Goal: Task Accomplishment & Management: Manage account settings

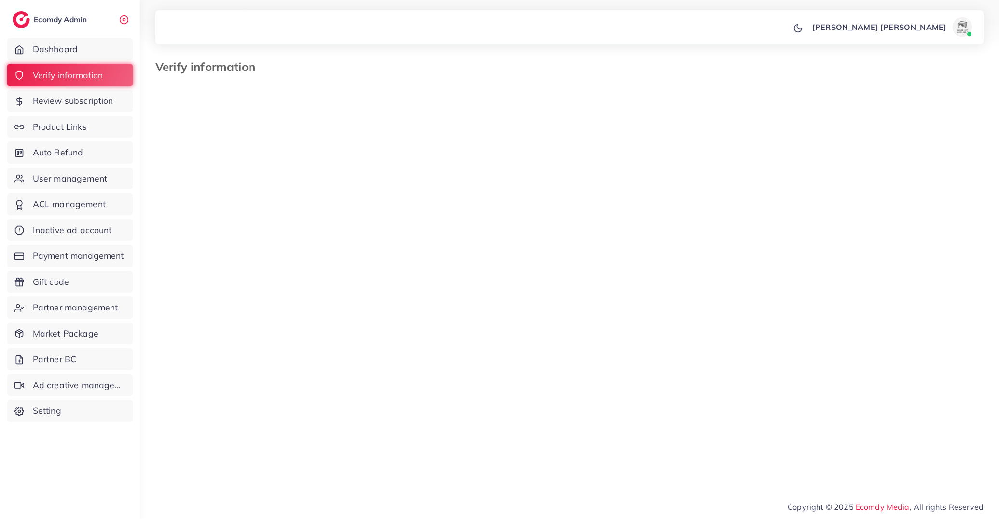
select select "**********"
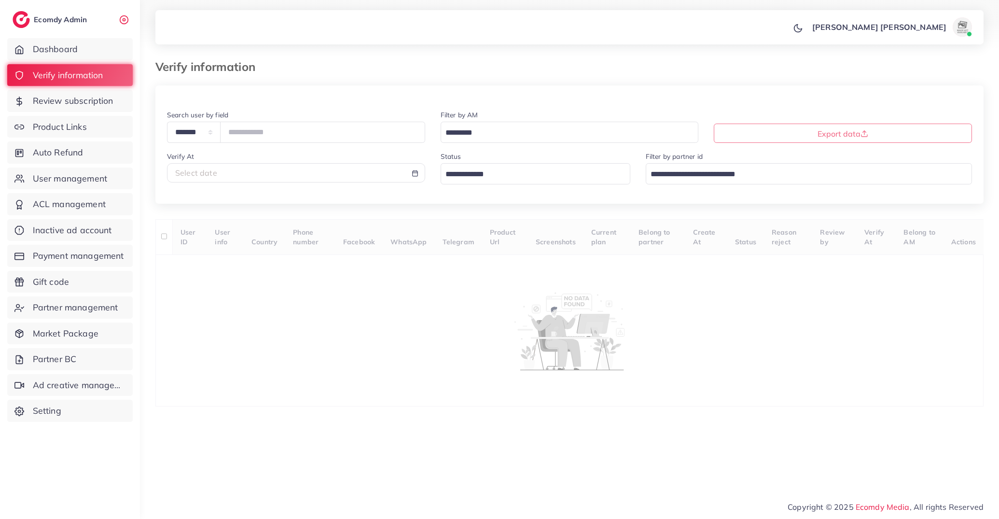
click at [455, 137] on input "Search for option" at bounding box center [564, 133] width 244 height 15
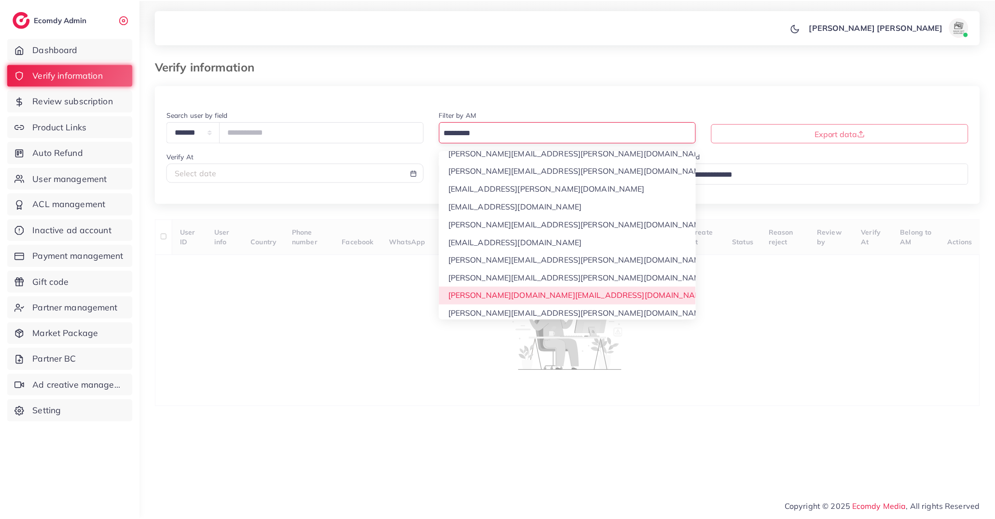
scroll to position [44, 0]
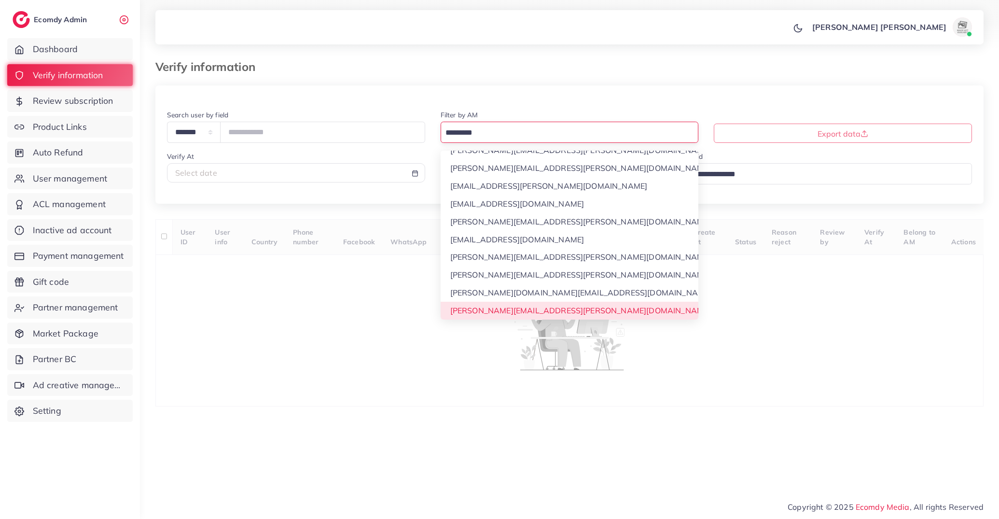
click at [488, 313] on div "**********" at bounding box center [569, 245] width 828 height 321
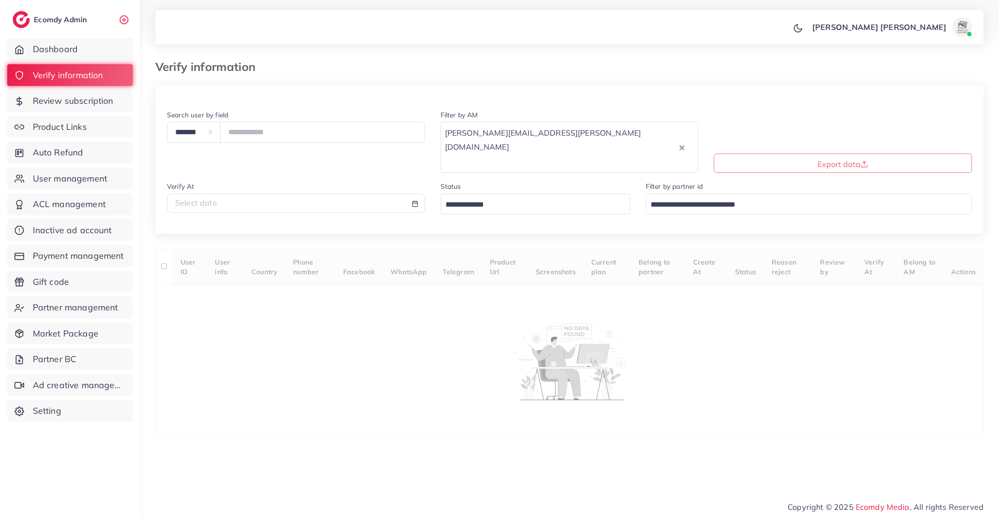
click at [493, 181] on div "Status Loading..." at bounding box center [536, 198] width 190 height 34
click at [501, 197] on input "Search for option" at bounding box center [530, 204] width 176 height 15
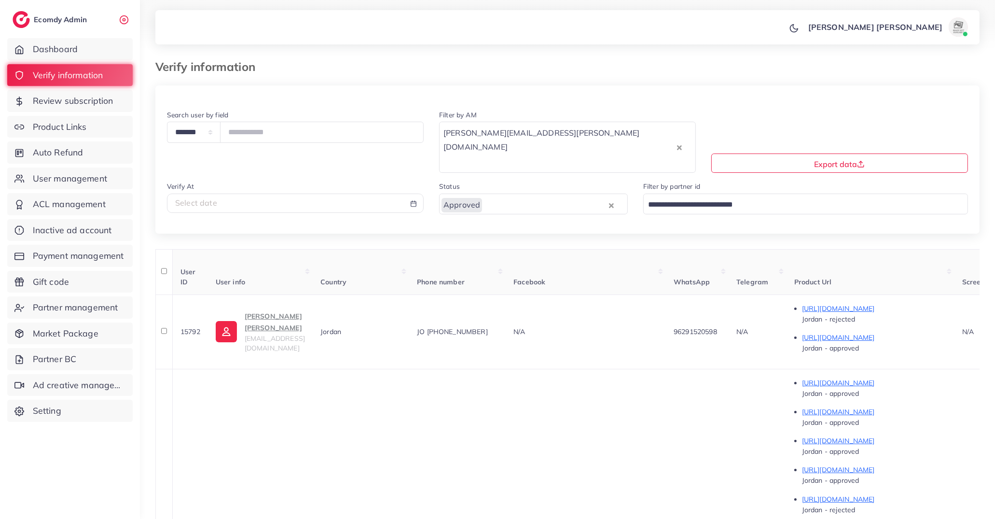
click at [339, 197] on div "Select date" at bounding box center [295, 202] width 240 height 11
select select "*"
select select "**"
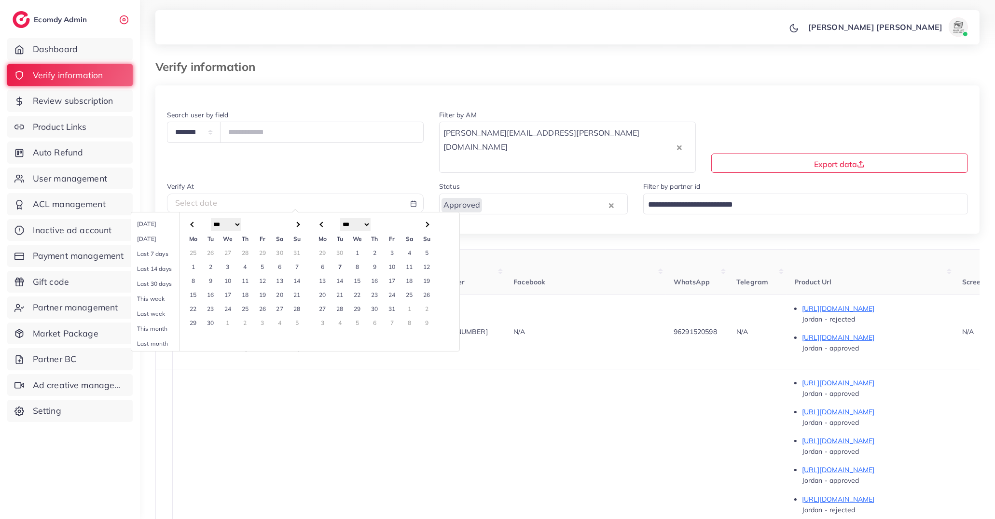
click at [354, 246] on td "1" at bounding box center [357, 253] width 17 height 14
click at [343, 260] on td "7" at bounding box center [339, 267] width 17 height 14
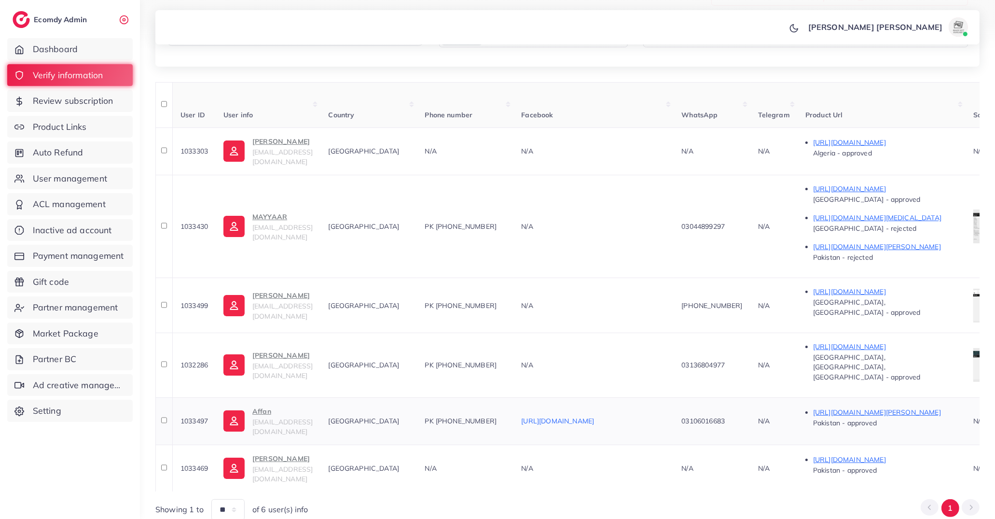
click at [199, 417] on span "1033497" at bounding box center [195, 421] width 28 height 9
copy span "1033497"
drag, startPoint x: 485, startPoint y: 378, endPoint x: 543, endPoint y: 377, distance: 57.9
click at [506, 416] on div "PK +9203106016683" at bounding box center [465, 421] width 81 height 10
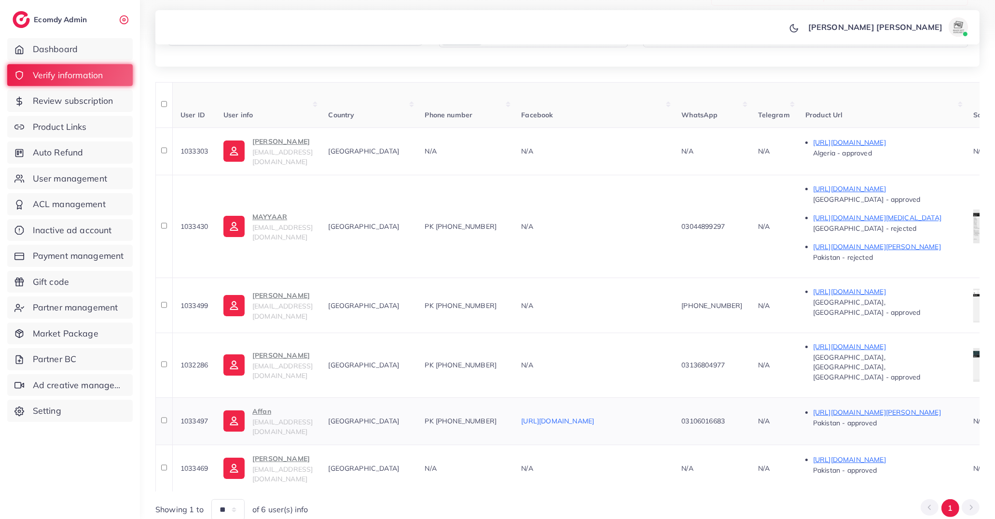
copy span "+9203106016683"
click at [199, 417] on span "1033497" at bounding box center [195, 421] width 28 height 9
click at [196, 417] on span "1033497" at bounding box center [195, 421] width 28 height 9
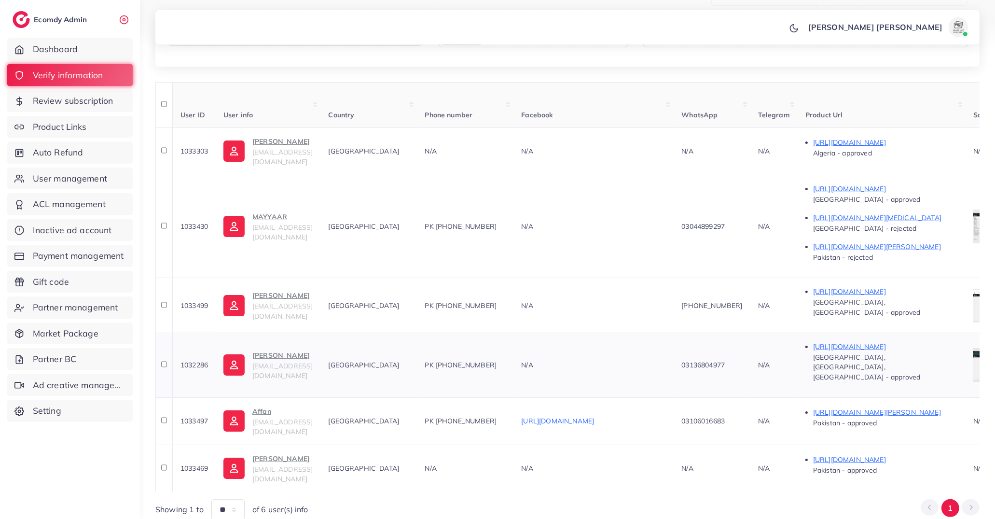
copy span "1033497"
click at [192, 445] on td "1033469" at bounding box center [193, 468] width 43 height 47
click at [192, 464] on span "1033469" at bounding box center [195, 468] width 28 height 9
click at [366, 483] on div "**********" at bounding box center [567, 184] width 855 height 703
click at [945, 454] on p "https://wa.me/923219263256" at bounding box center [885, 460] width 145 height 12
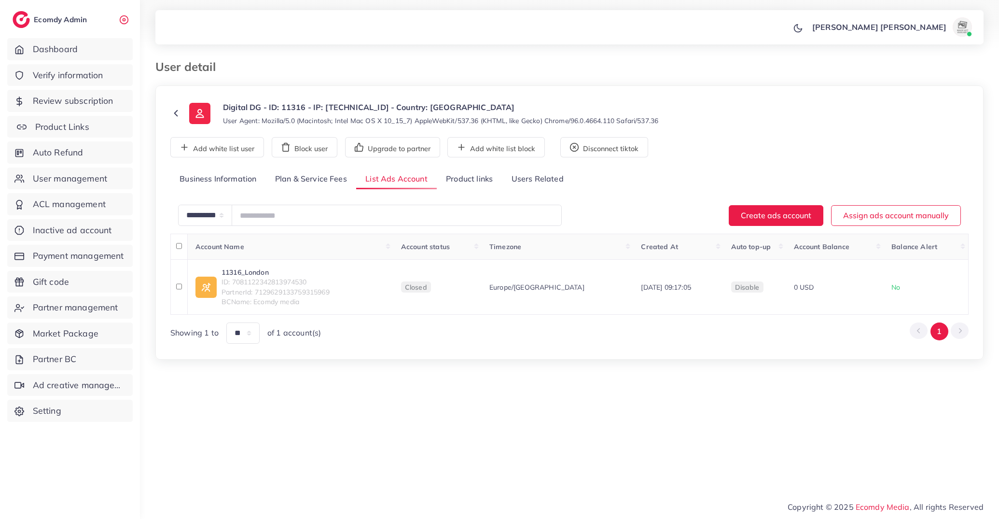
click at [68, 126] on span "Product Links" at bounding box center [62, 127] width 54 height 13
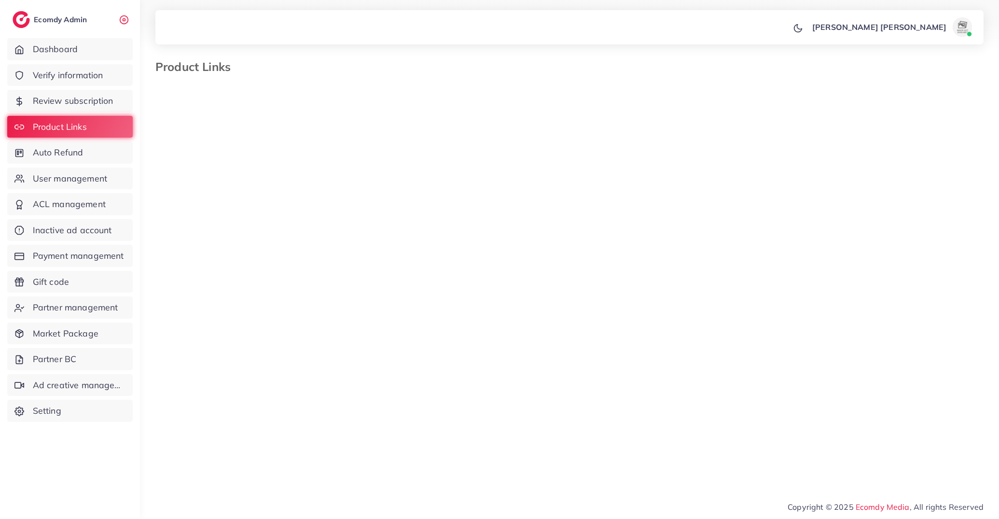
select select "*********"
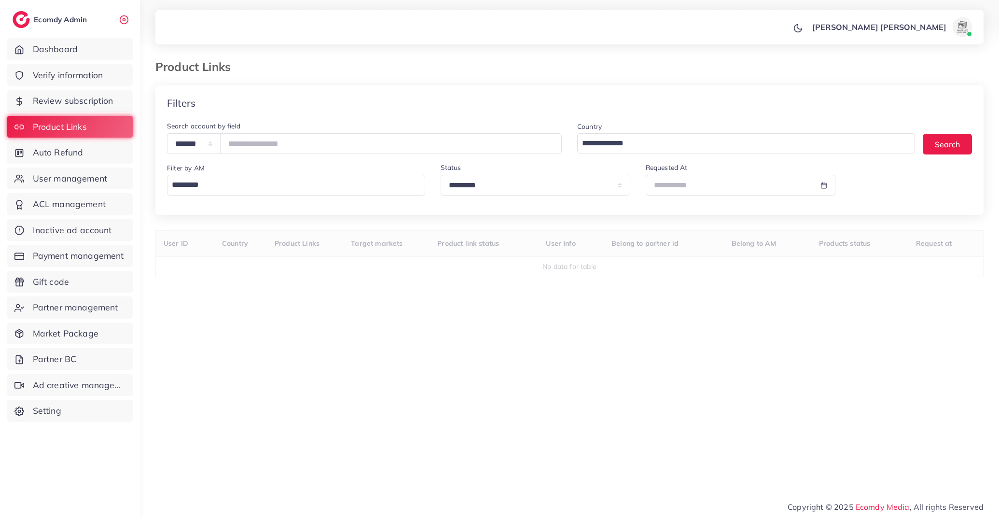
click at [284, 172] on div "Filter by AM Loading..." at bounding box center [296, 178] width 258 height 33
click at [282, 195] on div "Loading..." at bounding box center [296, 185] width 258 height 21
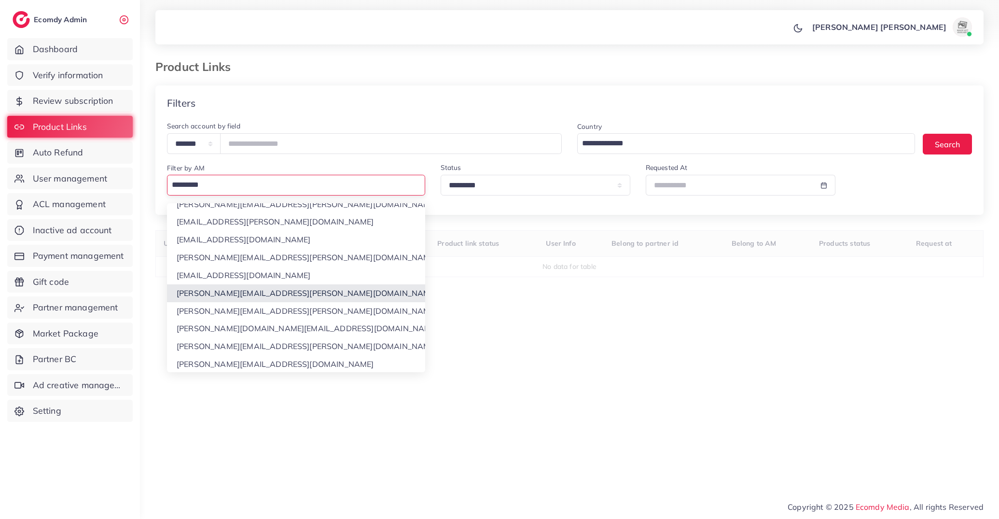
scroll to position [76, 0]
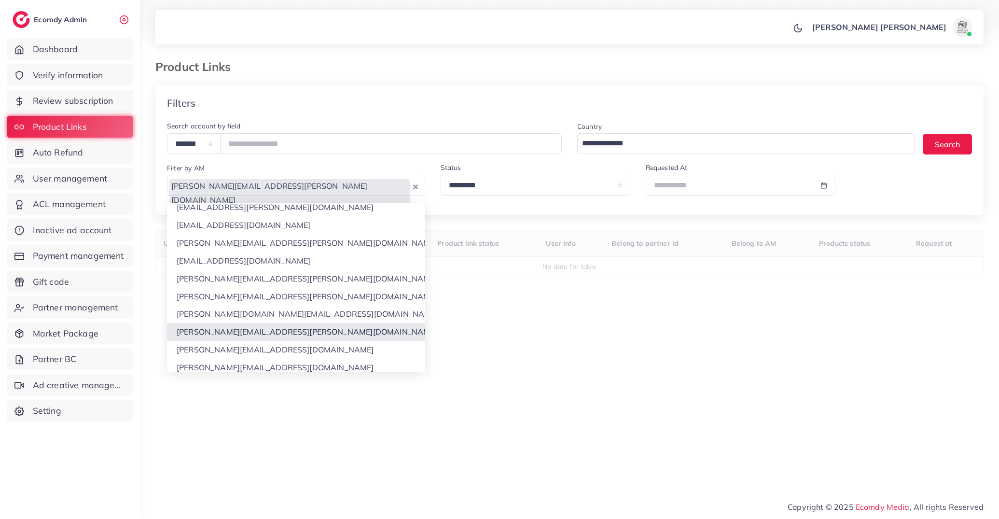
click at [286, 326] on div "**********" at bounding box center [569, 274] width 828 height 378
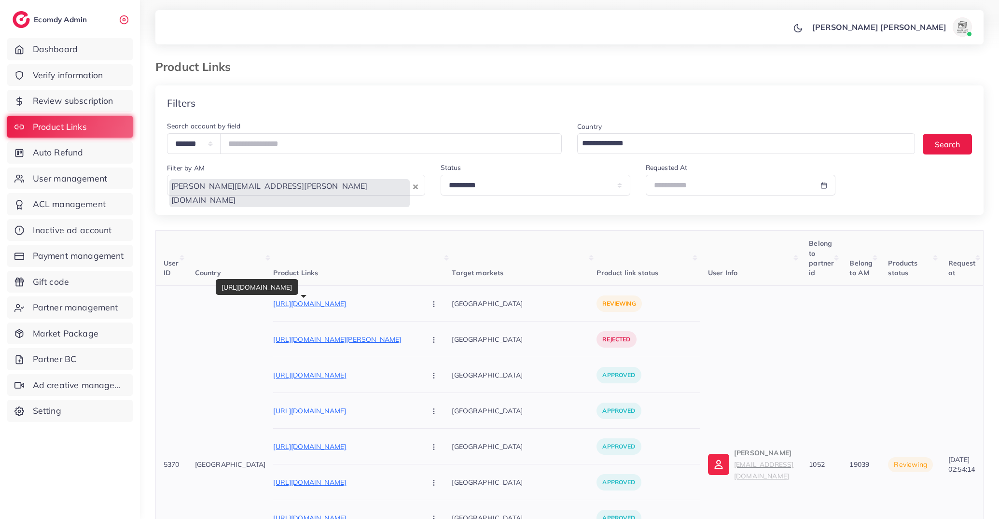
click at [349, 305] on p "https://herbicure.pk/products/multilayer-claw-earrings" at bounding box center [345, 304] width 145 height 12
click at [418, 306] on button "button" at bounding box center [435, 304] width 34 height 22
click at [424, 340] on link "Approve" at bounding box center [457, 332] width 76 height 21
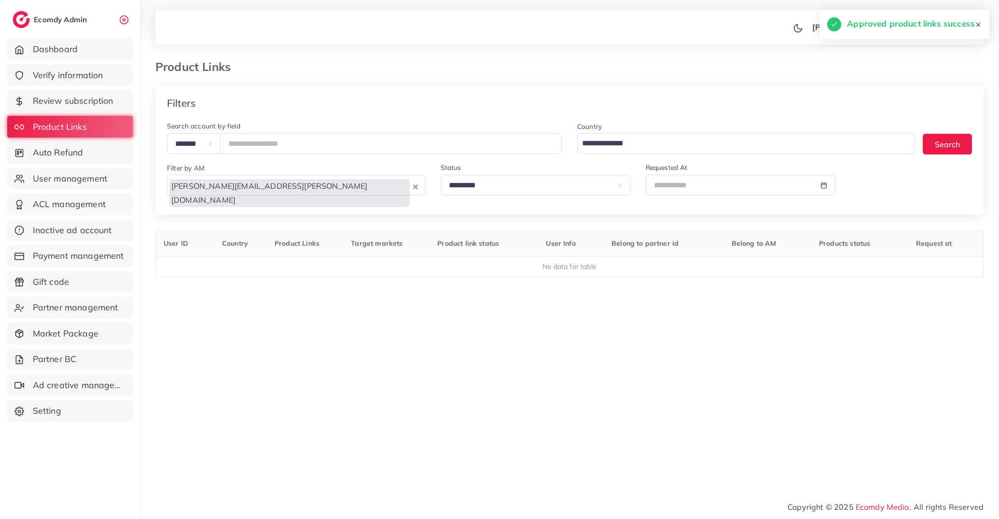
click at [68, 139] on ul "Dashboard Verify information Review subscription Product Links Auto Refund User…" at bounding box center [70, 232] width 140 height 397
click at [72, 152] on span "Auto Refund" at bounding box center [60, 152] width 51 height 13
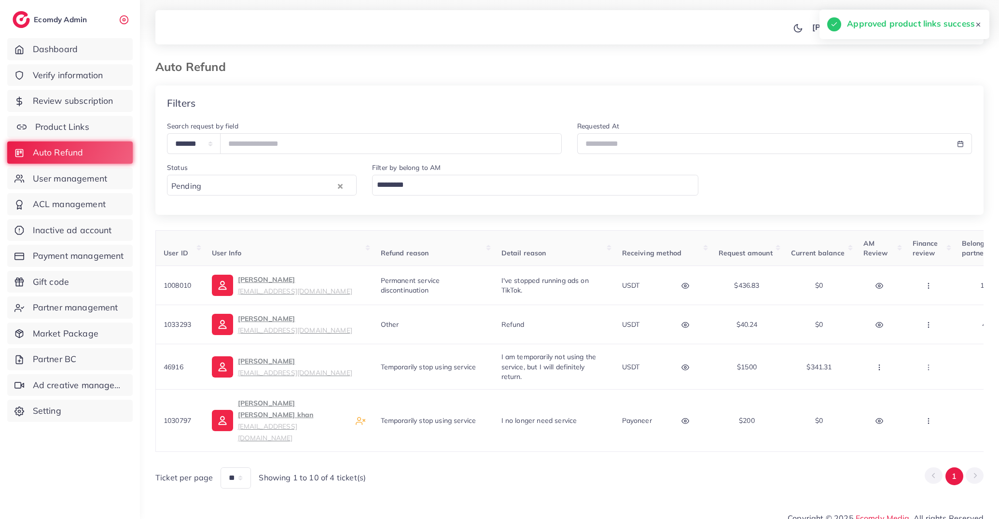
click at [83, 122] on span "Product Links" at bounding box center [62, 127] width 54 height 13
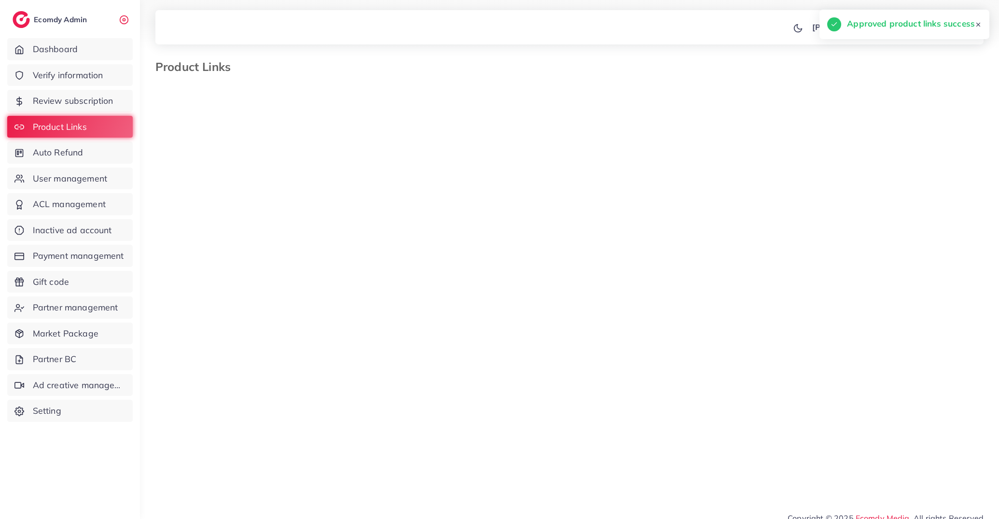
select select "*********"
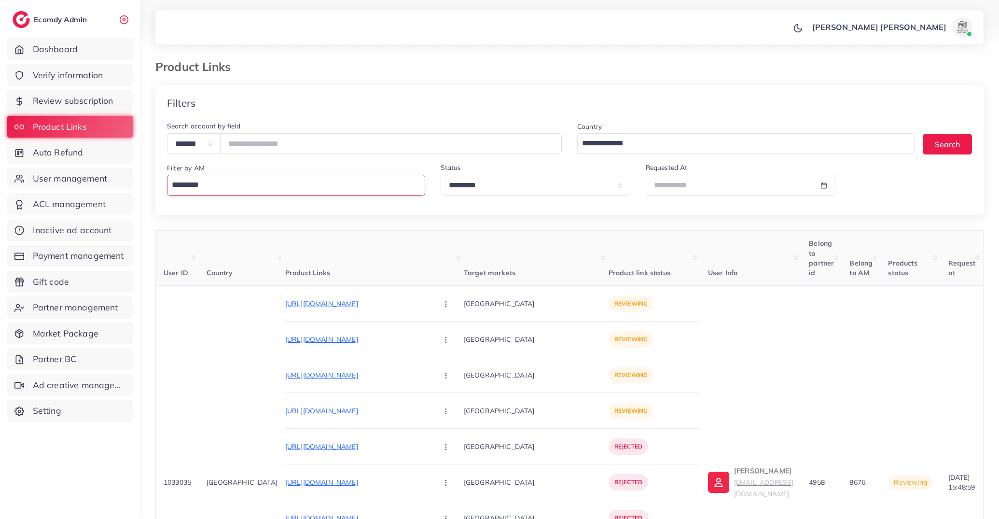
click at [296, 185] on input "Search for option" at bounding box center [293, 185] width 251 height 16
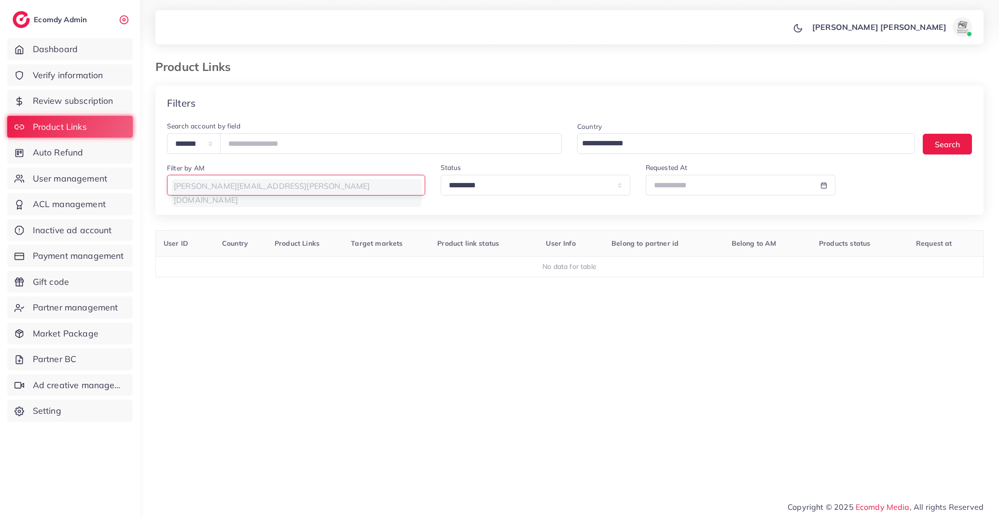
click at [288, 182] on input "Search for option" at bounding box center [293, 185] width 251 height 16
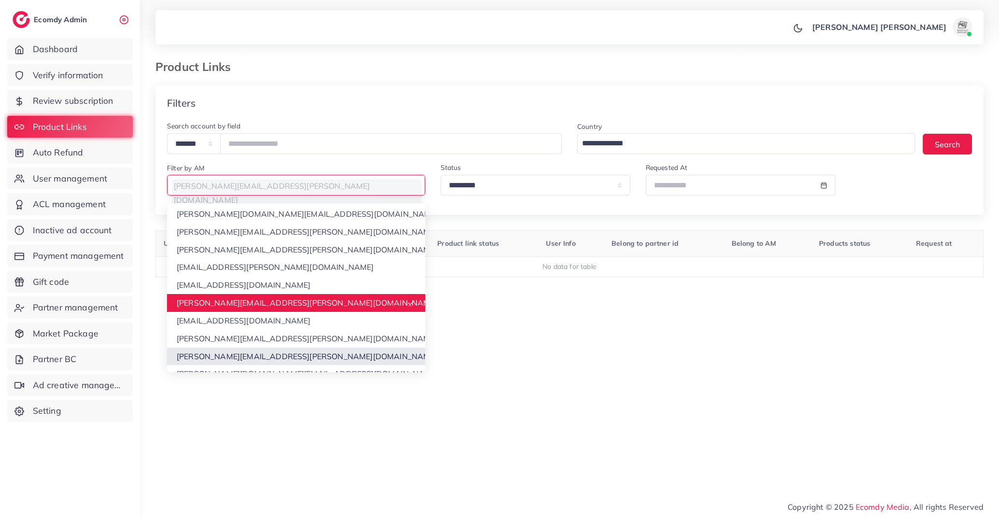
scroll to position [66, 0]
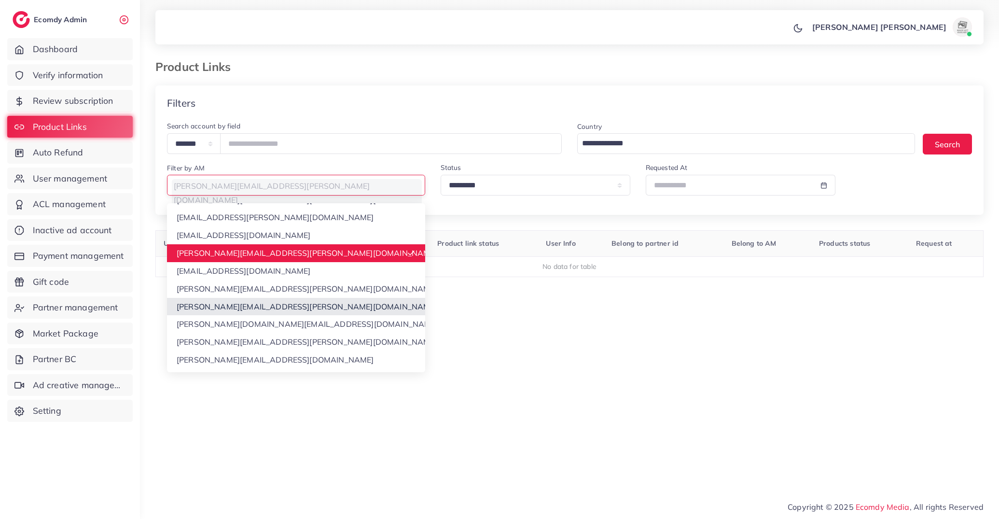
click at [251, 309] on div "**********" at bounding box center [569, 274] width 828 height 378
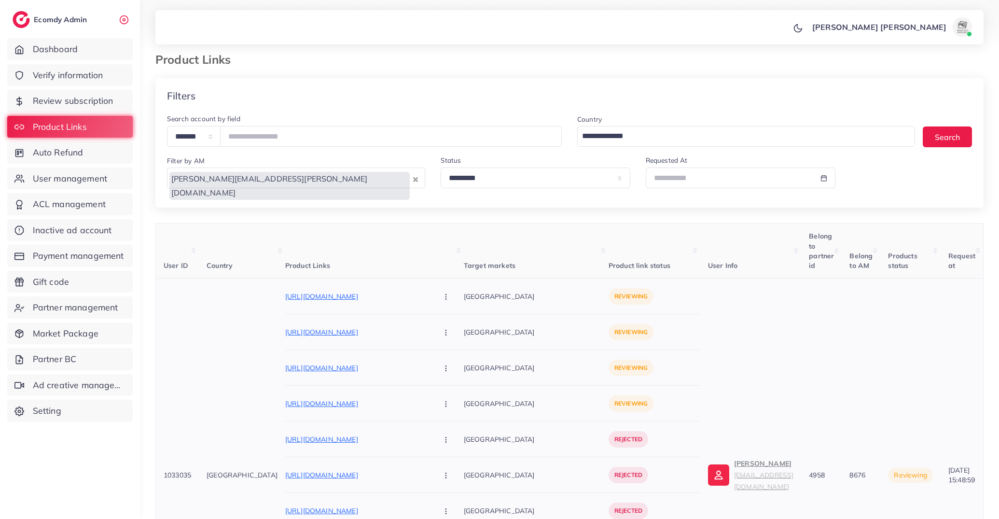
scroll to position [8, 0]
click at [708, 464] on img at bounding box center [718, 474] width 21 height 21
click at [54, 177] on span "User management" at bounding box center [72, 178] width 74 height 13
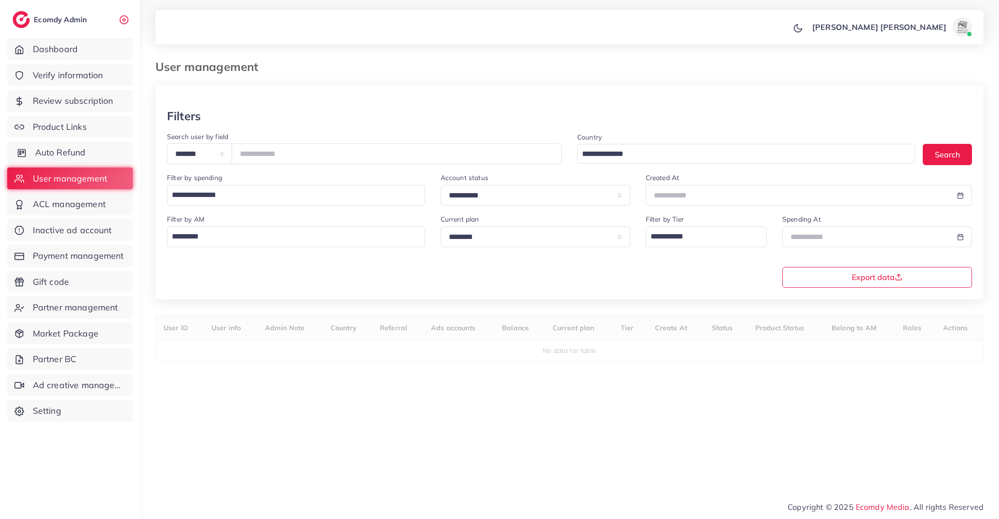
click at [77, 156] on span "Auto Refund" at bounding box center [60, 152] width 51 height 13
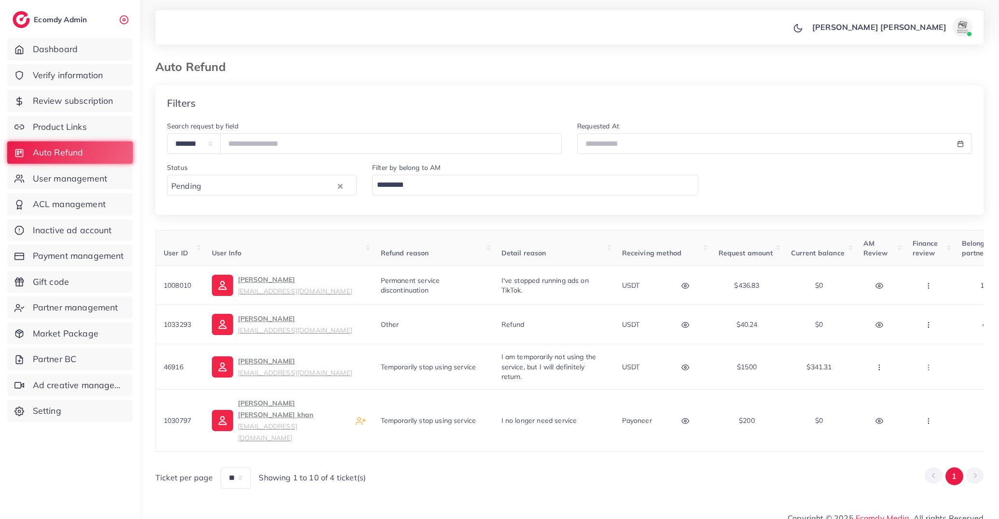
click at [414, 187] on input "Search for option" at bounding box center [533, 185] width 319 height 16
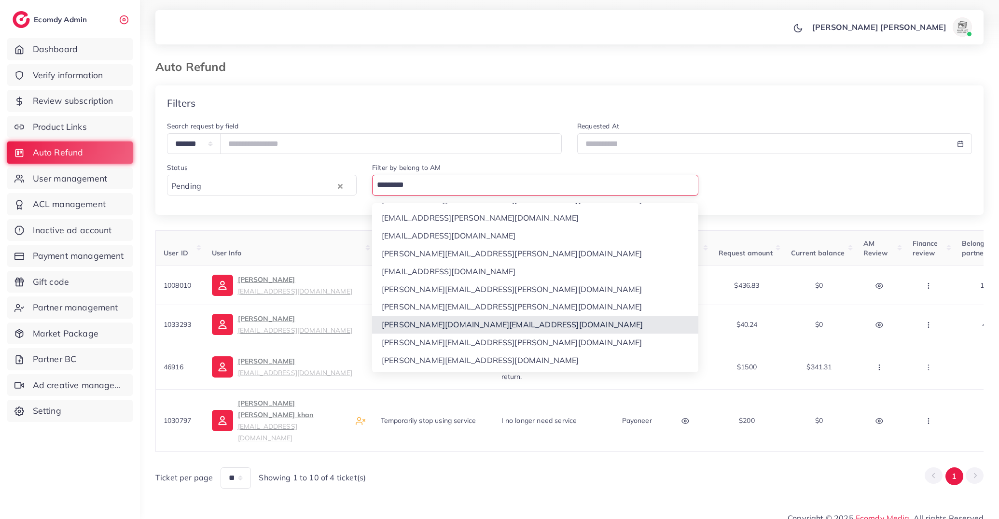
scroll to position [70, 0]
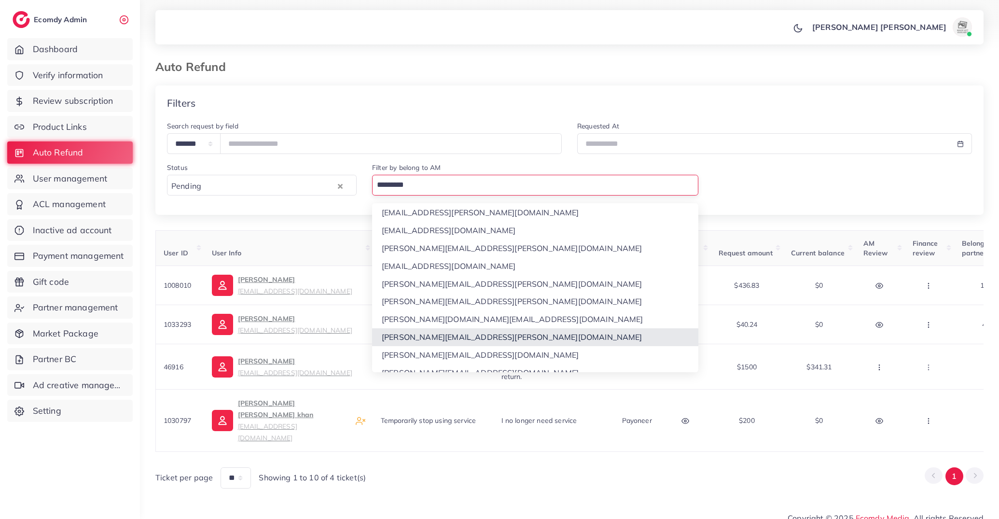
click at [410, 336] on div "**********" at bounding box center [569, 286] width 828 height 403
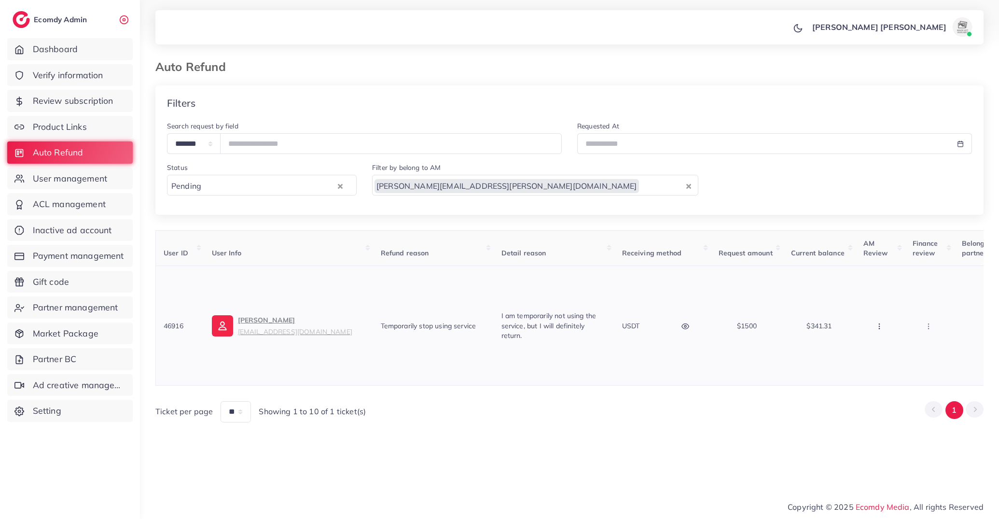
click at [890, 335] on button "button" at bounding box center [881, 326] width 34 height 22
click at [862, 277] on span "Approve" at bounding box center [857, 275] width 32 height 10
drag, startPoint x: 818, startPoint y: 357, endPoint x: 788, endPoint y: 428, distance: 76.8
click at [768, 358] on tr "46916 Levon Arutiunian levoncf7@gmail.com Temporarily stop using service I am t…" at bounding box center [700, 326] width 1088 height 120
click at [853, 337] on td "$341.31" at bounding box center [819, 326] width 72 height 120
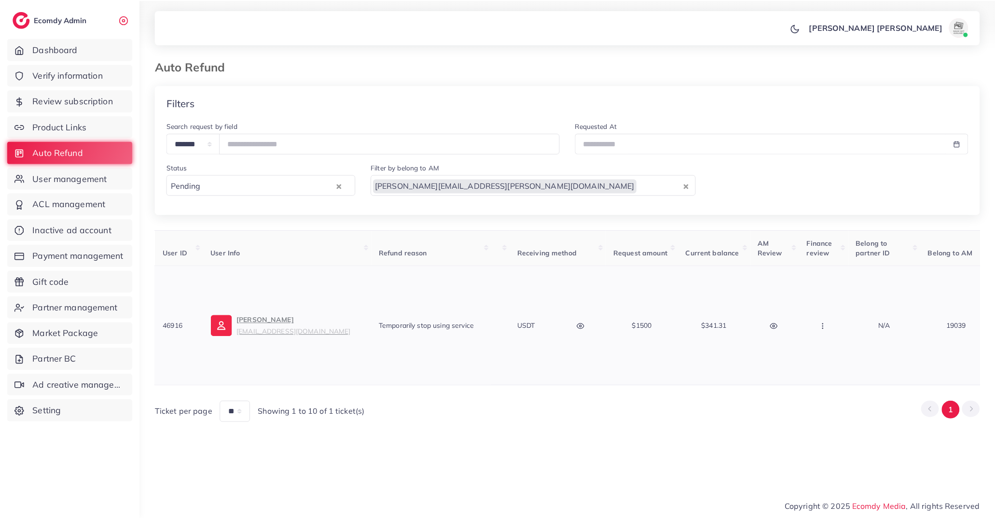
scroll to position [0, 93]
click at [73, 121] on span "Product Links" at bounding box center [62, 127] width 54 height 13
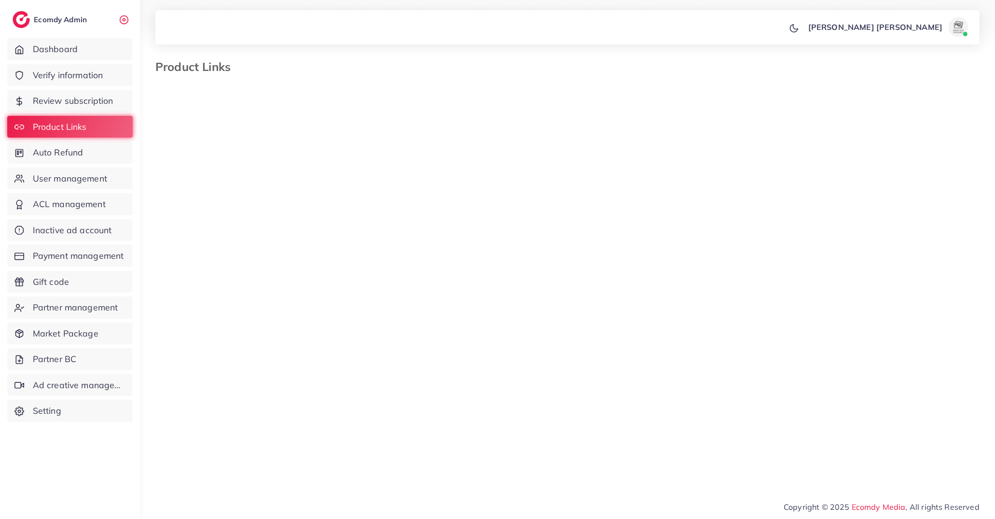
select select "*********"
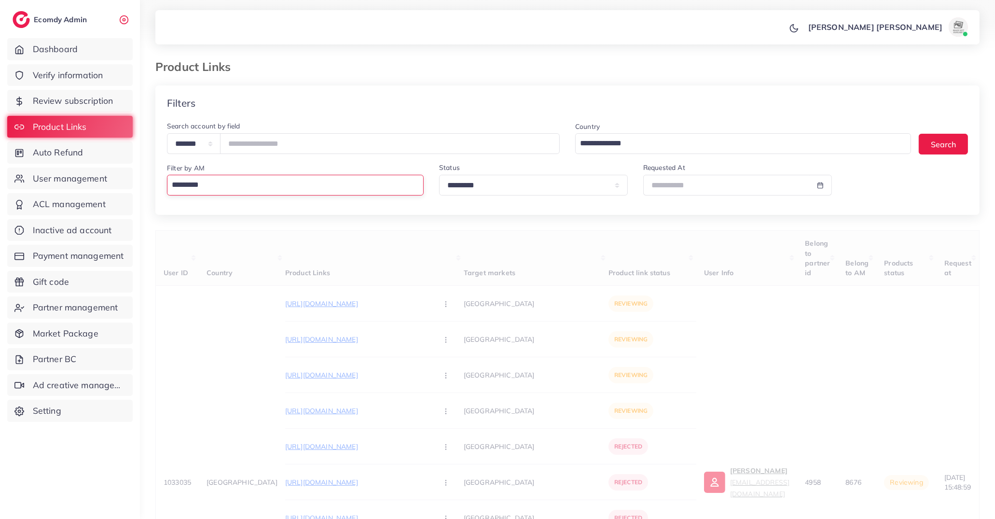
click at [239, 190] on input "Search for option" at bounding box center [293, 185] width 250 height 16
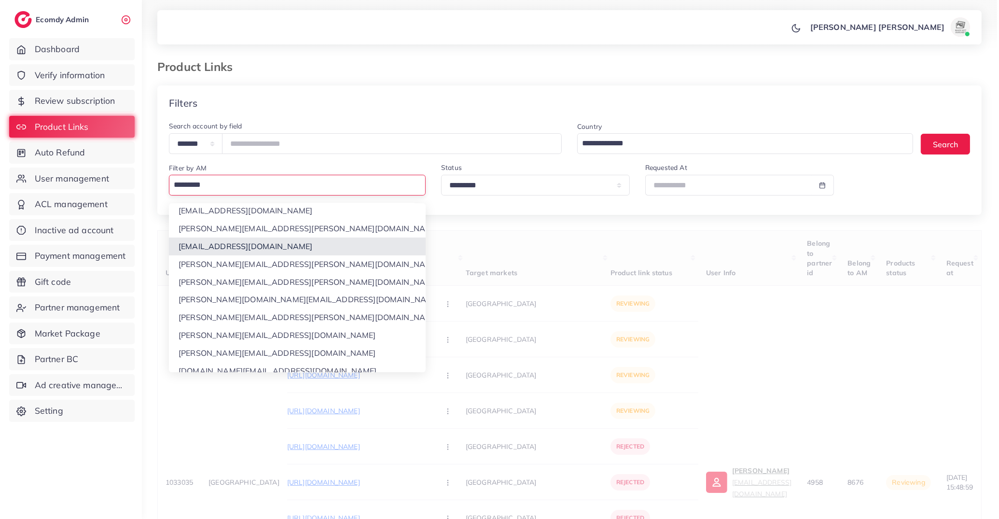
scroll to position [97, 0]
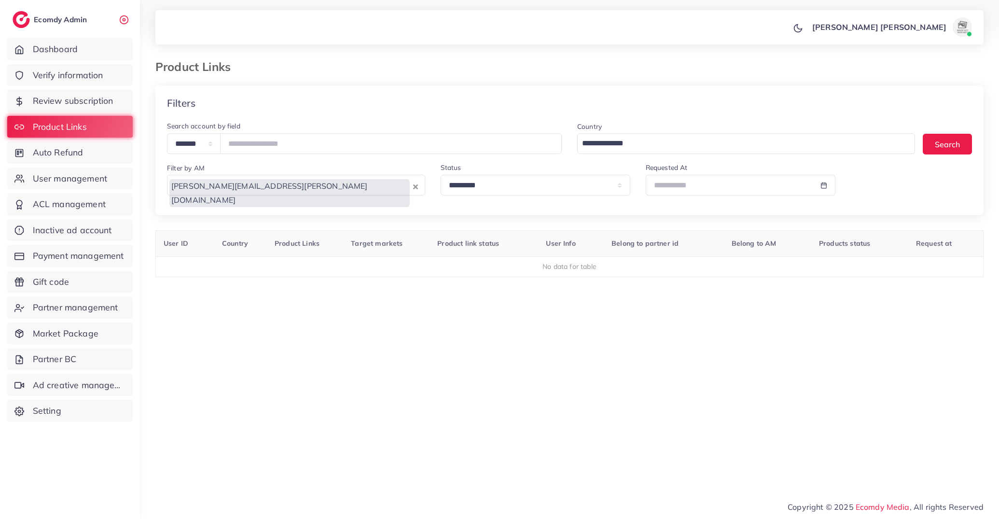
click at [356, 207] on input "Search for option" at bounding box center [289, 214] width 242 height 15
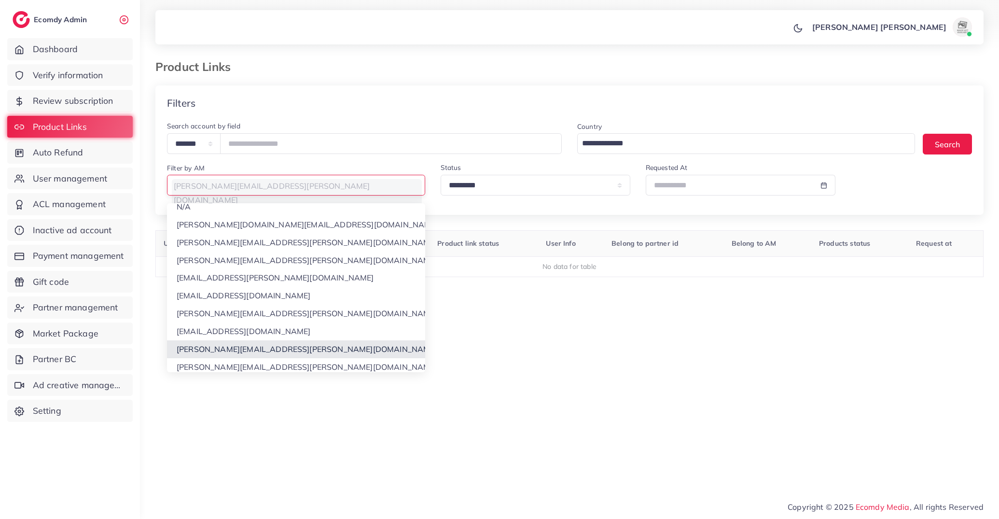
scroll to position [32, 0]
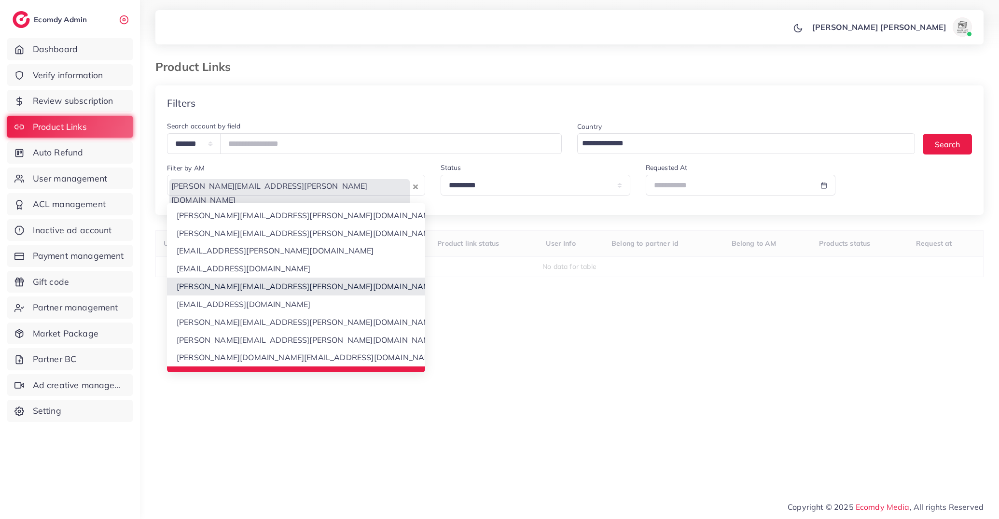
click at [266, 283] on div "**********" at bounding box center [569, 274] width 828 height 378
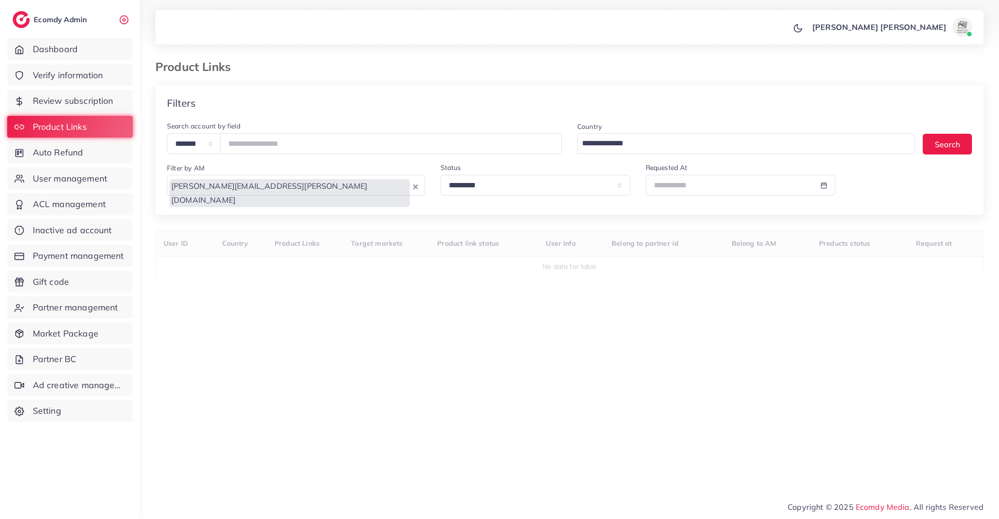
click at [542, 380] on div "User ID Country Product Links Target markets Product link status User Info Belo…" at bounding box center [569, 347] width 828 height 234
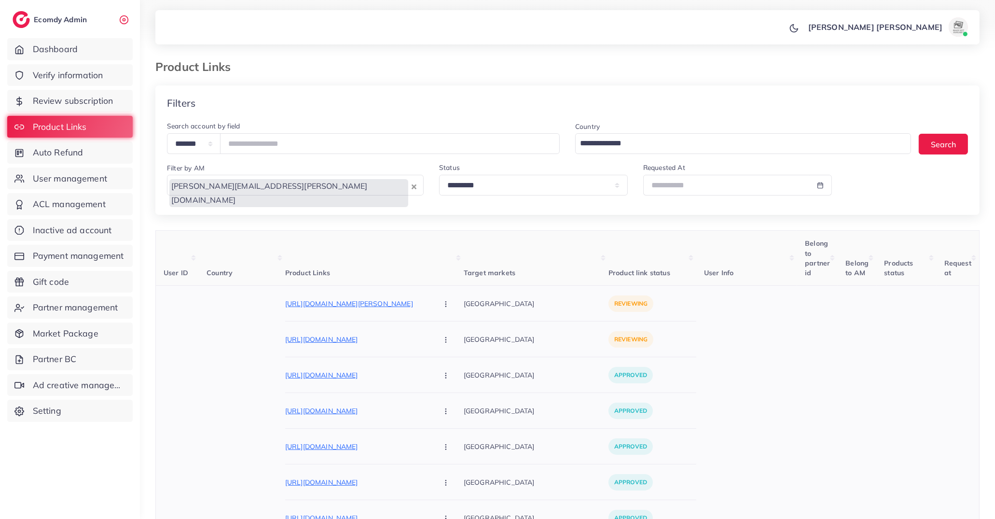
click at [291, 306] on p "https://ahmedsweet.com/products/pack-of-4-sohan-halwa-1-kg" at bounding box center [357, 304] width 145 height 12
drag, startPoint x: 409, startPoint y: 309, endPoint x: 409, endPoint y: 317, distance: 7.3
click at [430, 309] on button "button" at bounding box center [447, 304] width 34 height 22
click at [451, 352] on span "Reject" at bounding box center [462, 354] width 23 height 10
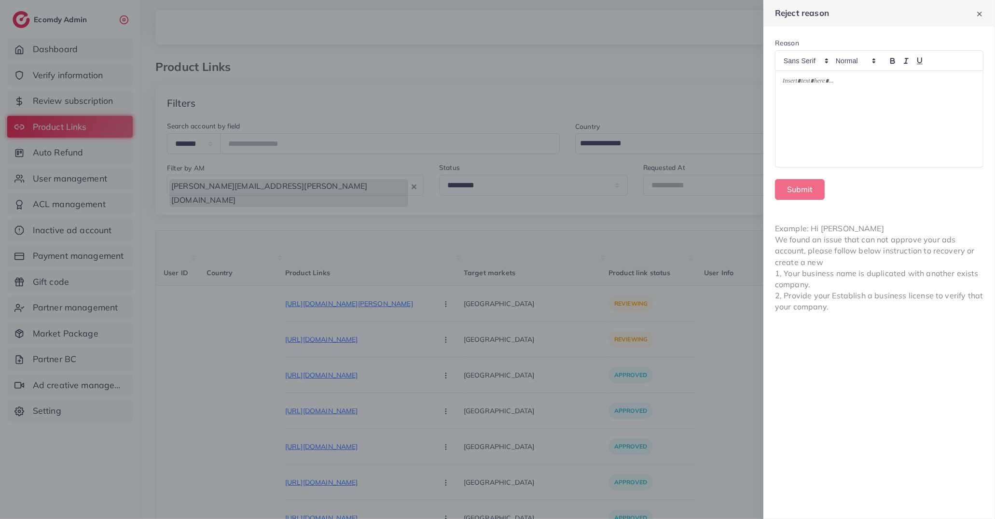
click at [403, 333] on div at bounding box center [497, 259] width 995 height 519
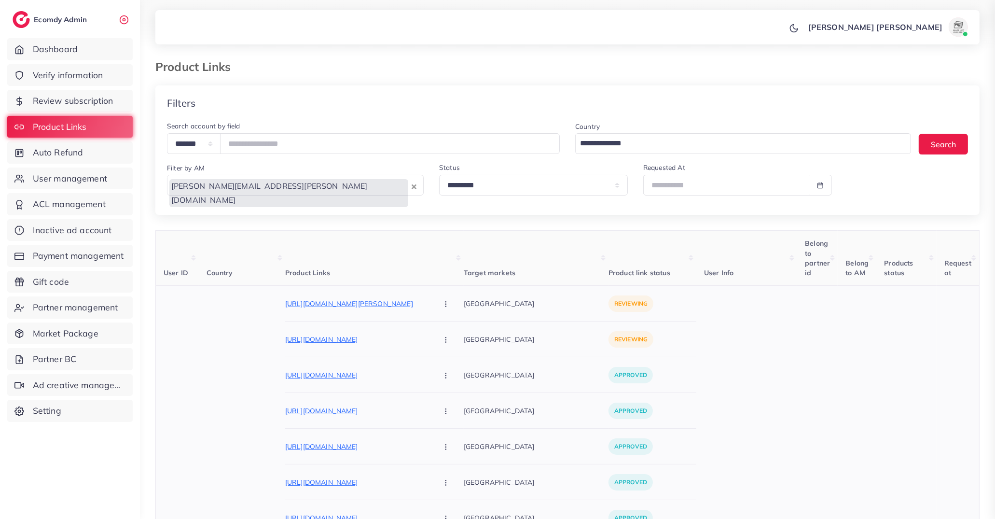
click at [430, 308] on button "button" at bounding box center [447, 304] width 34 height 22
click at [431, 324] on link "Approve" at bounding box center [469, 332] width 76 height 21
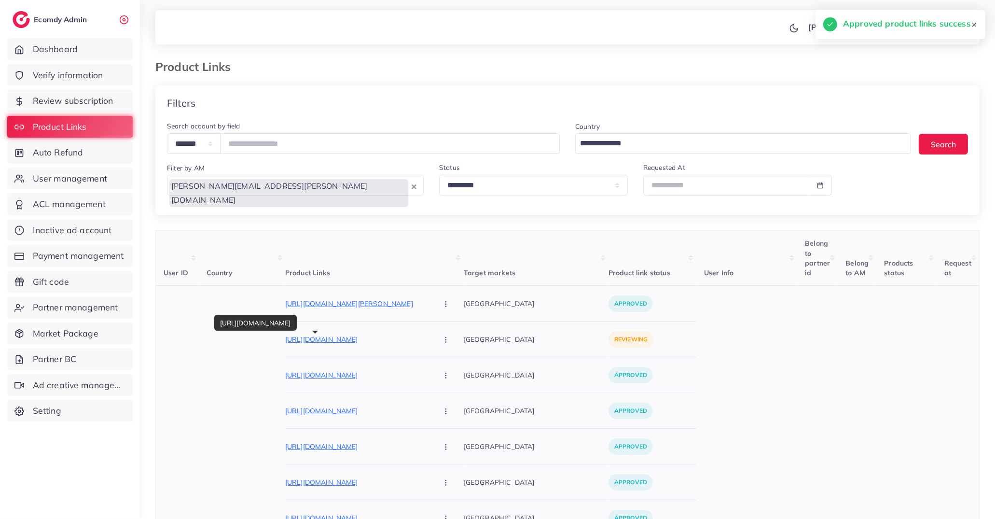
click at [371, 339] on p "https://ahmedsweet.com/products/4-in-1-mix-halwa-box-1-kg" at bounding box center [357, 340] width 145 height 12
click at [430, 333] on button "button" at bounding box center [447, 339] width 34 height 22
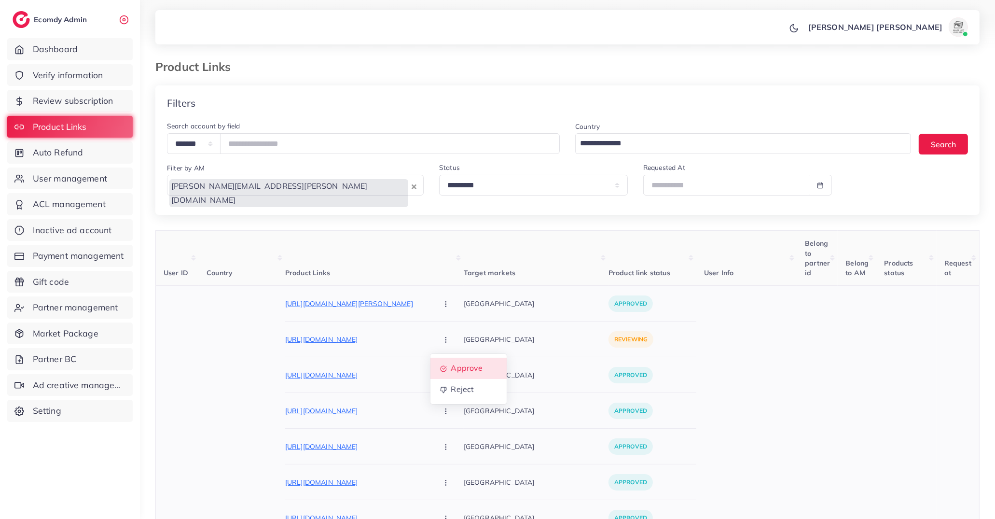
click at [451, 365] on span "Approve" at bounding box center [467, 369] width 32 height 10
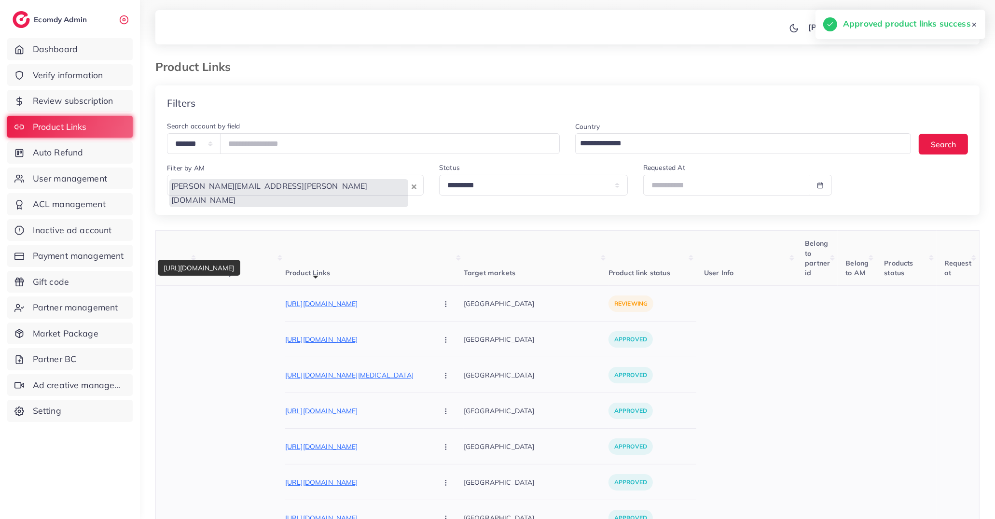
click at [338, 306] on p "https://theshopaholic.store/products/facial-trimmer-tool-women?utm_source=tikto…" at bounding box center [357, 304] width 145 height 12
click at [442, 304] on icon "button" at bounding box center [446, 304] width 8 height 8
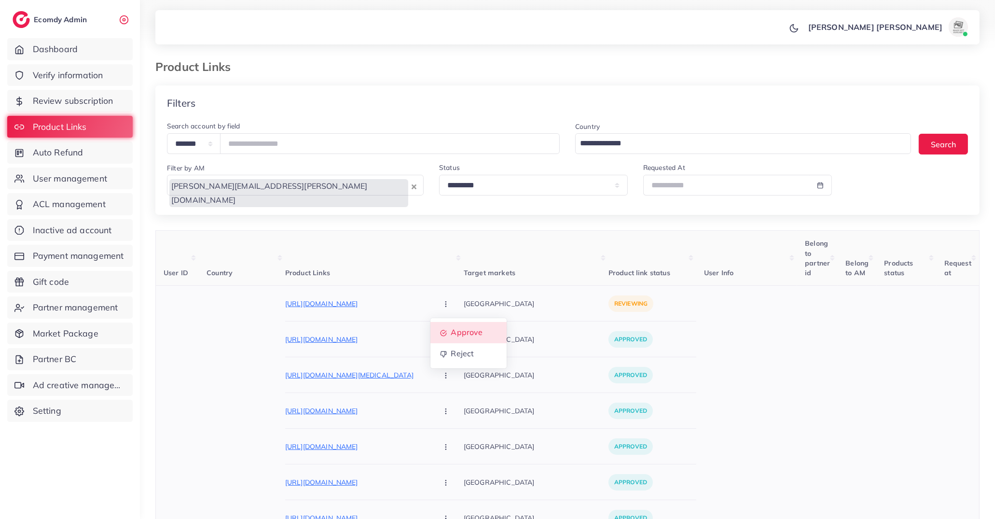
click at [451, 336] on span "Approve" at bounding box center [467, 333] width 32 height 10
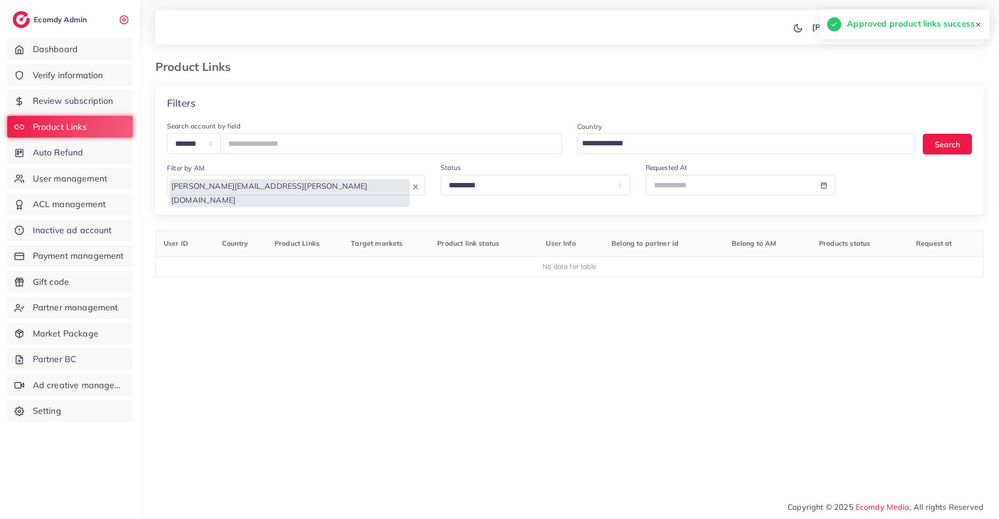
click at [712, 363] on div "User ID Country Product Links Target markets Product link status User Info Belo…" at bounding box center [569, 347] width 828 height 234
click at [269, 332] on div "User ID Country Product Links Target markets Product link status User Info Belo…" at bounding box center [569, 347] width 828 height 234
click at [67, 147] on span "Auto Refund" at bounding box center [60, 152] width 51 height 13
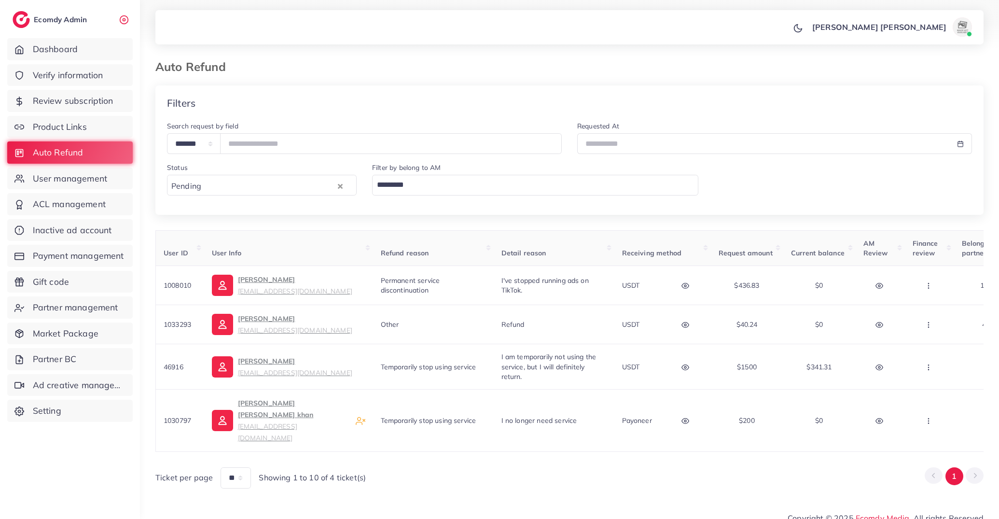
click at [451, 192] on input "Search for option" at bounding box center [533, 185] width 319 height 16
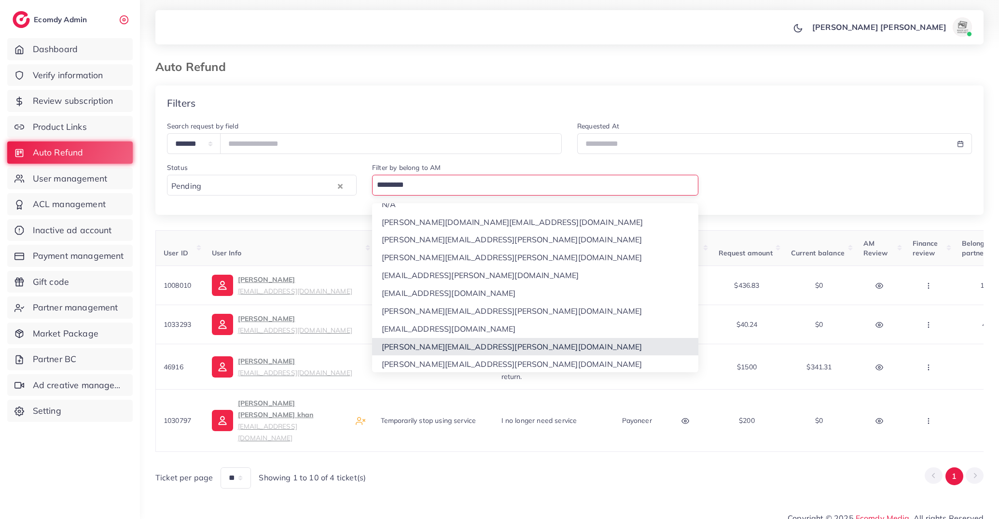
scroll to position [16, 0]
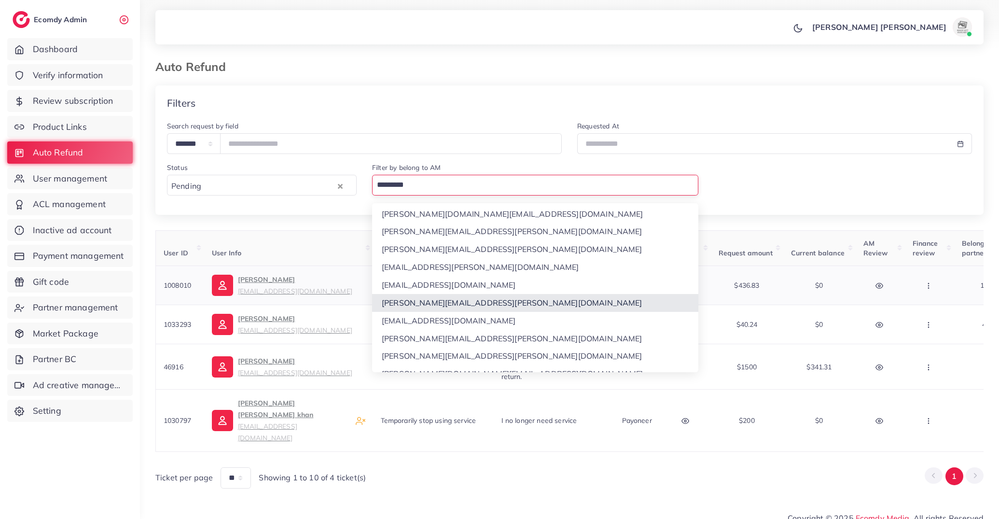
drag, startPoint x: 465, startPoint y: 303, endPoint x: 476, endPoint y: 319, distance: 18.7
click at [465, 303] on div "**********" at bounding box center [569, 286] width 828 height 403
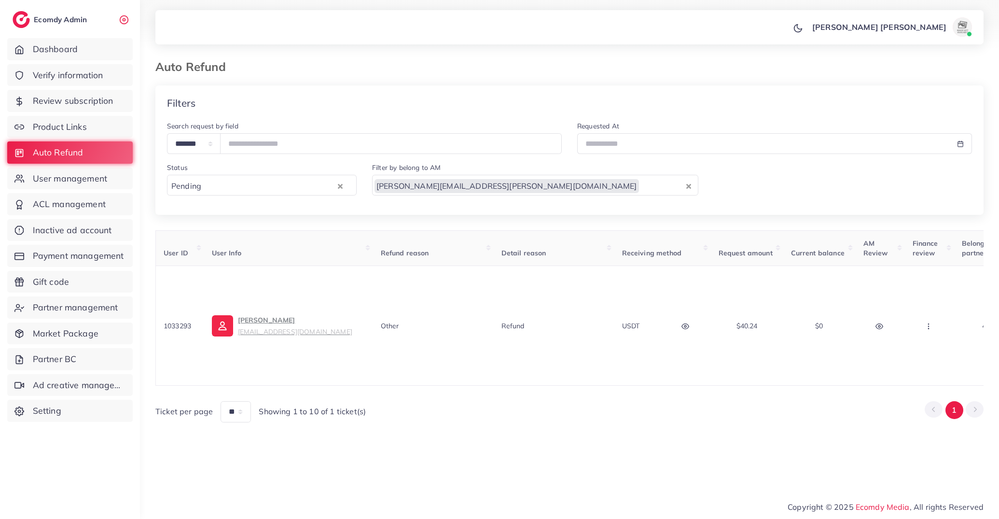
click at [626, 439] on div "**********" at bounding box center [569, 246] width 859 height 493
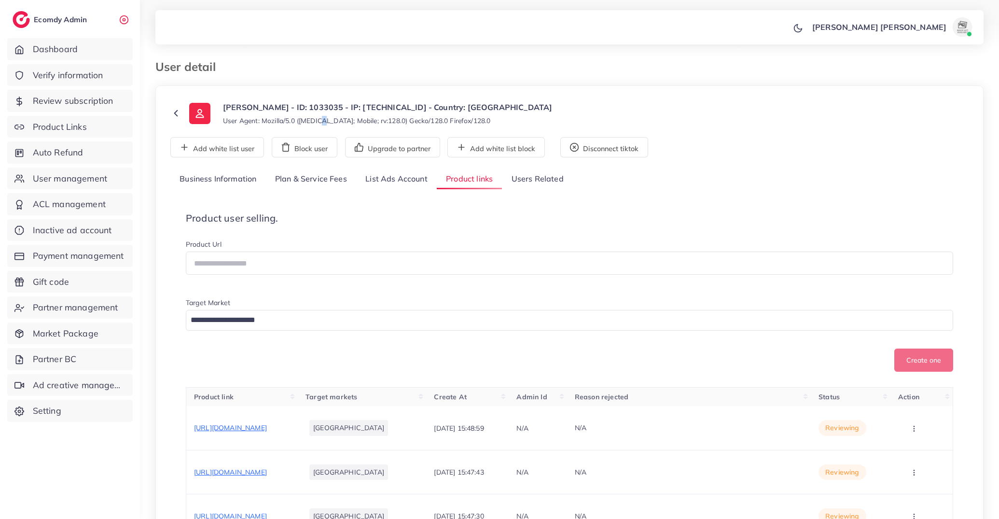
drag, startPoint x: 323, startPoint y: 118, endPoint x: 320, endPoint y: 92, distance: 25.8
click at [323, 113] on div "Shameem - ID: 1033035 - IP: 2a0b:f4c2::11 - Country: Germany User Agent: Mozill…" at bounding box center [387, 113] width 329 height 24
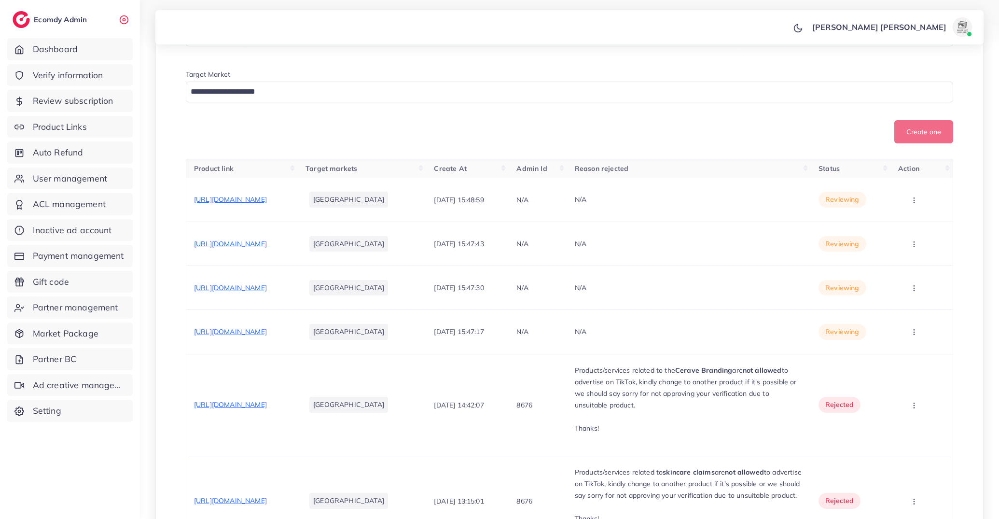
scroll to position [229, 0]
